Goal: Transaction & Acquisition: Purchase product/service

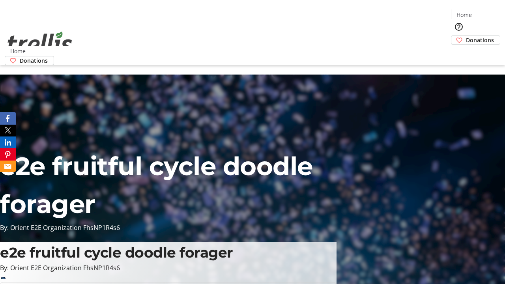
click at [466, 36] on span "Donations" at bounding box center [480, 40] width 28 height 8
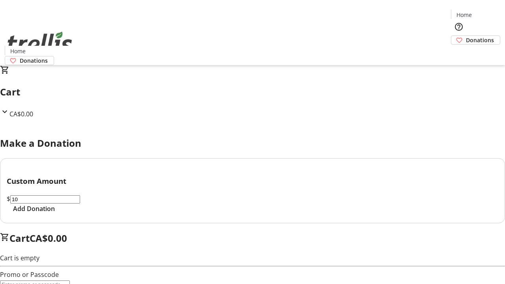
click at [55, 214] on span "Add Donation" at bounding box center [34, 208] width 42 height 9
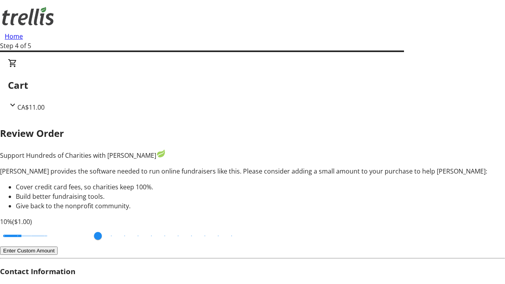
type input "20"
click at [56, 227] on input "Cover fees percentage" at bounding box center [25, 235] width 61 height 17
